Goal: Browse casually: Explore the website without a specific task or goal

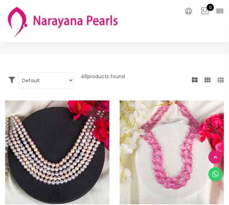
select select "INR"
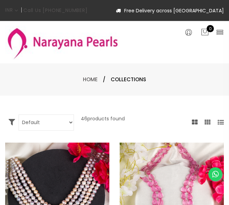
click at [228, 17] on html "INR CAD HKD GBP IDR INR JPY MYR USD MXN AUD Call Us [PHONE_NUMBER] Free Deliver…" at bounding box center [114, 102] width 229 height 205
click at [59, 125] on select "Default Price - High to Low Price - Low to High" at bounding box center [46, 123] width 55 height 16
select select "priceLowToHigh"
click at [19, 115] on select "Default Price - High to Low Price - Low to High" at bounding box center [46, 123] width 55 height 16
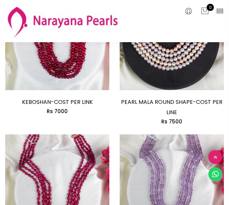
scroll to position [718, 0]
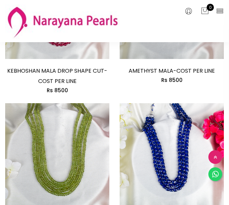
click at [65, 25] on img at bounding box center [62, 21] width 114 height 34
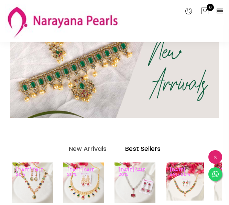
scroll to position [400, 0]
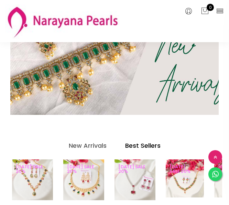
click at [192, 58] on img at bounding box center [114, 64] width 250 height 119
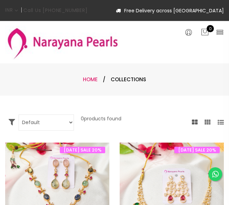
click at [94, 77] on link "Home" at bounding box center [90, 79] width 15 height 7
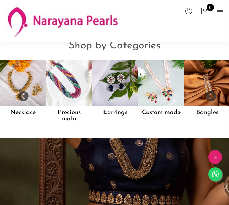
scroll to position [644, 0]
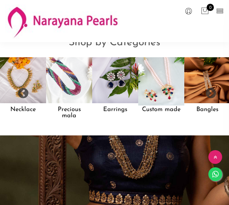
click at [159, 80] on img at bounding box center [161, 80] width 50 height 50
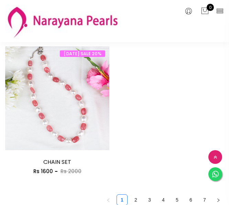
scroll to position [1511, 0]
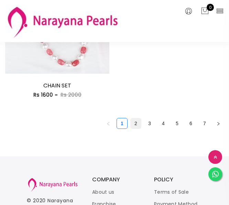
click at [134, 125] on link "2" at bounding box center [135, 123] width 10 height 10
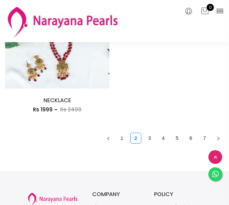
scroll to position [1486, 0]
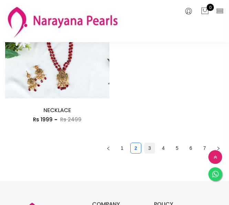
click at [149, 149] on link "3" at bounding box center [149, 148] width 10 height 10
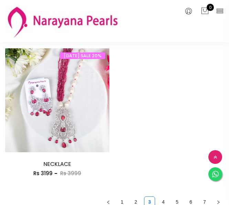
scroll to position [1436, 0]
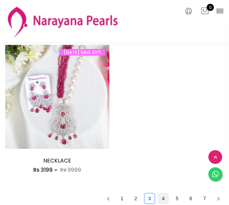
click at [163, 200] on link "4" at bounding box center [163, 199] width 10 height 10
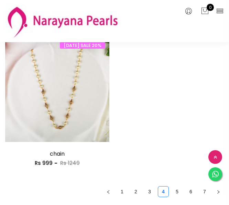
scroll to position [1570, 0]
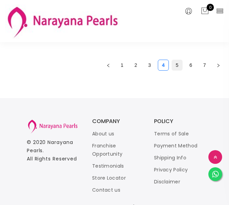
click at [181, 65] on link "5" at bounding box center [177, 65] width 10 height 10
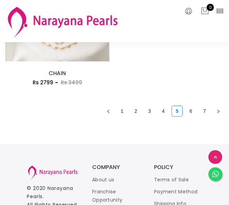
scroll to position [1530, 0]
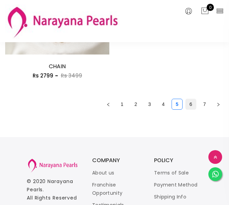
click at [191, 106] on link "6" at bounding box center [190, 104] width 10 height 10
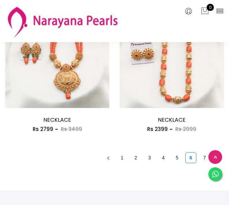
scroll to position [1091, 0]
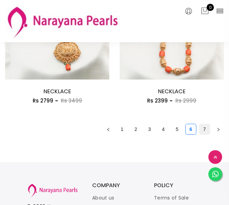
click at [206, 131] on link "7" at bounding box center [204, 129] width 10 height 10
